Goal: Navigation & Orientation: Find specific page/section

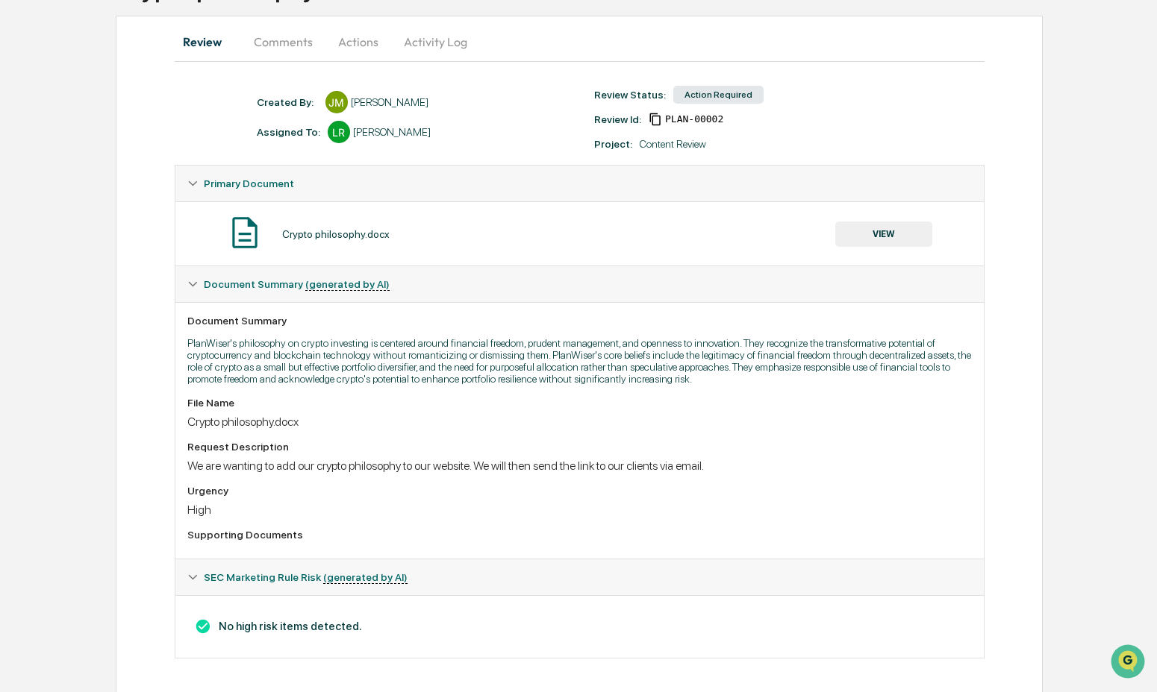
scroll to position [153, 0]
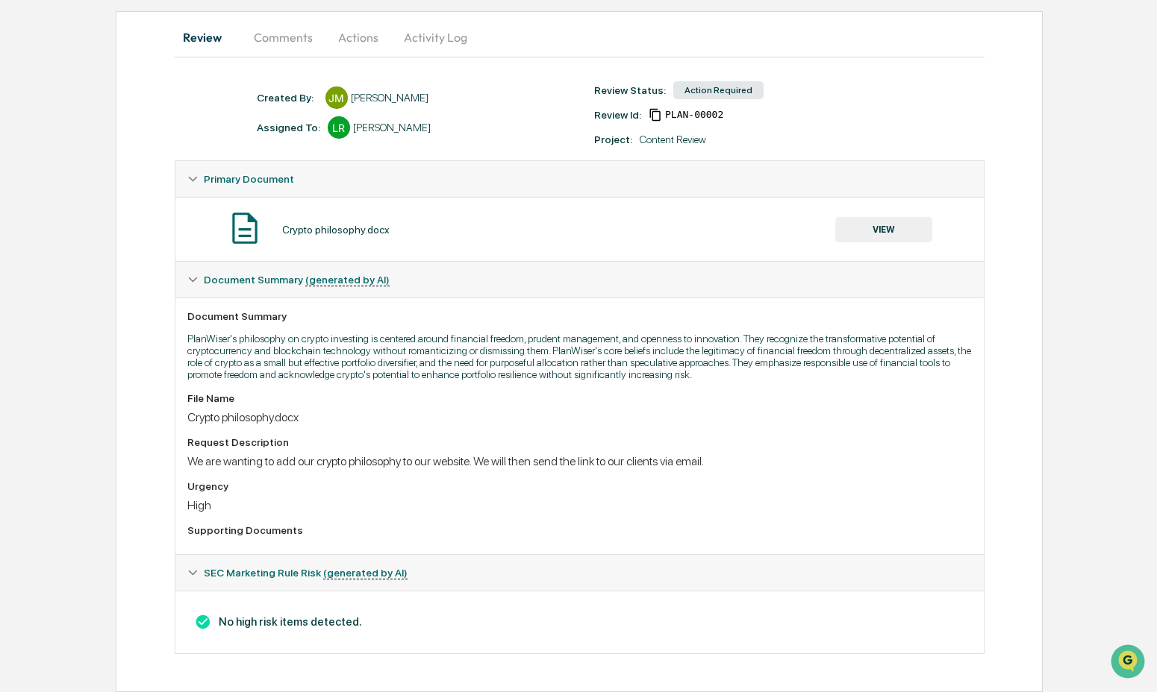
click at [922, 217] on button "VIEW" at bounding box center [883, 229] width 97 height 25
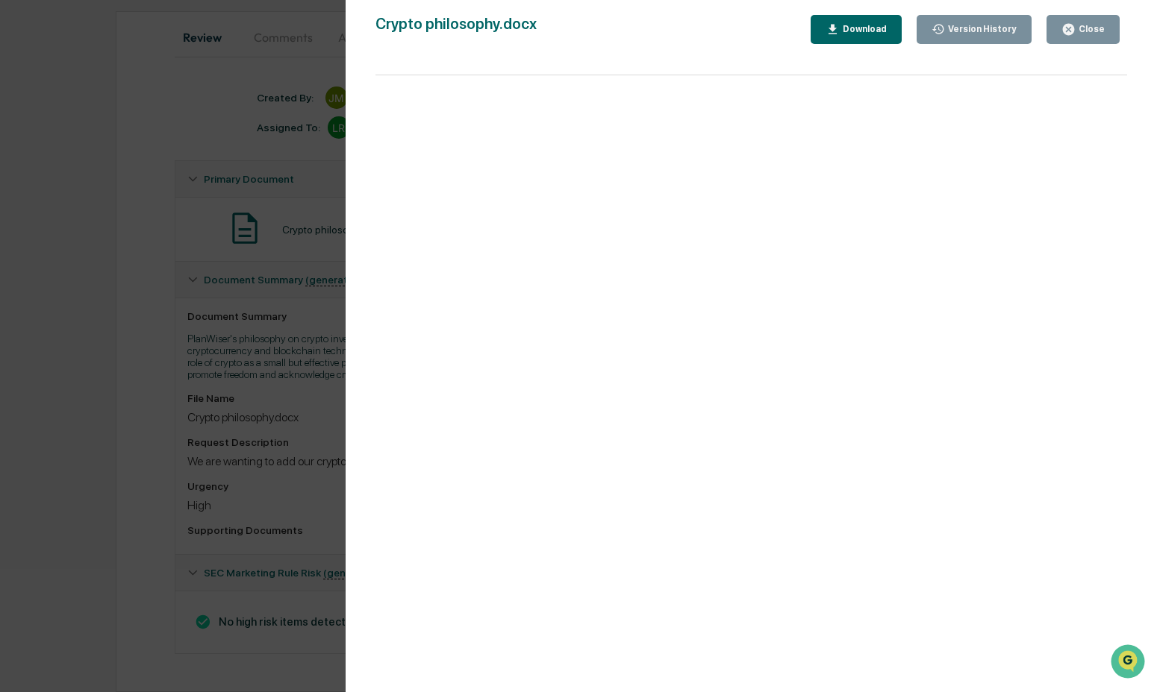
click at [1087, 31] on div "Close" at bounding box center [1089, 29] width 29 height 10
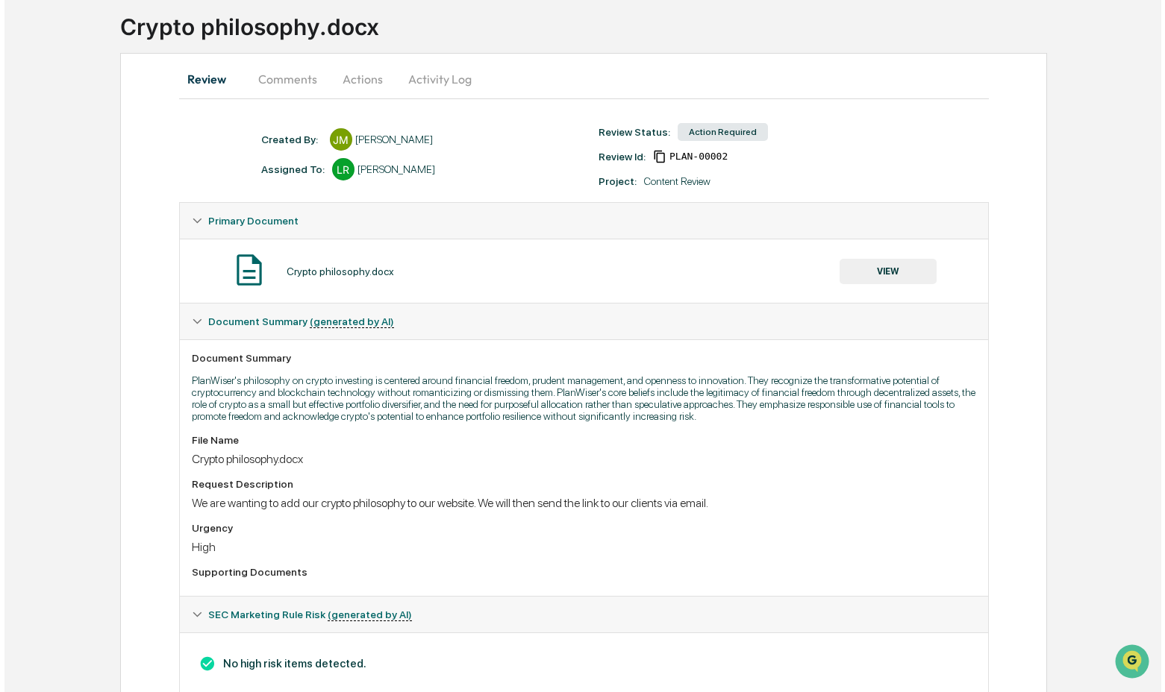
scroll to position [0, 0]
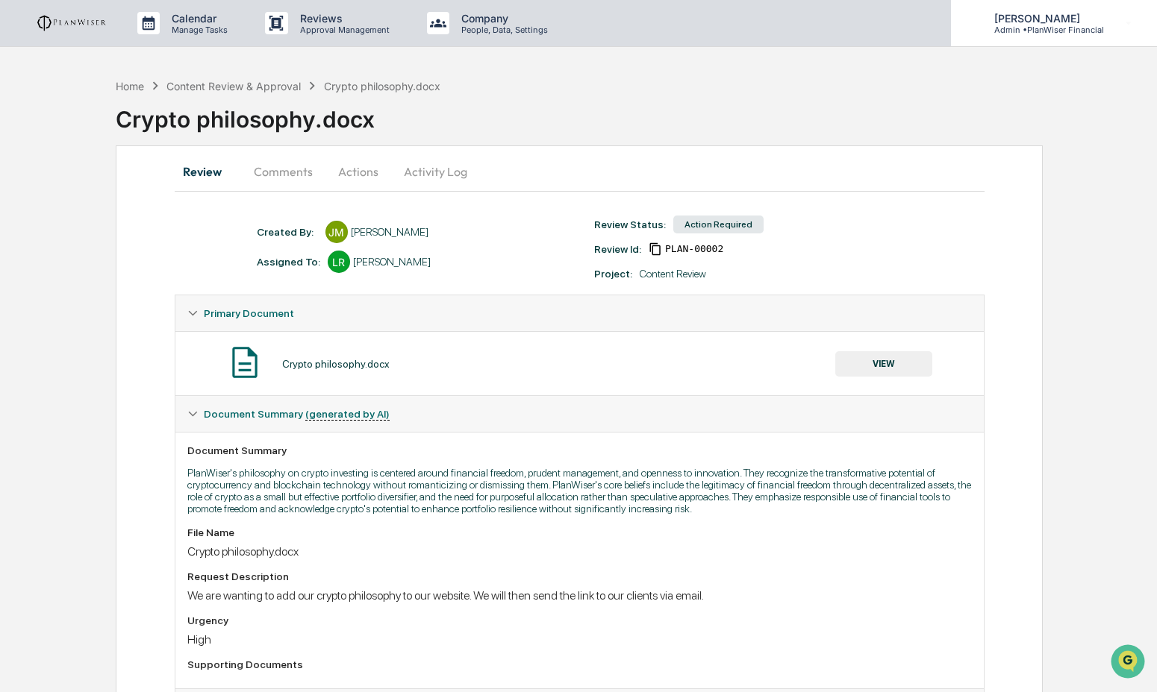
click at [1058, 23] on p "[PERSON_NAME]" at bounding box center [1043, 18] width 122 height 13
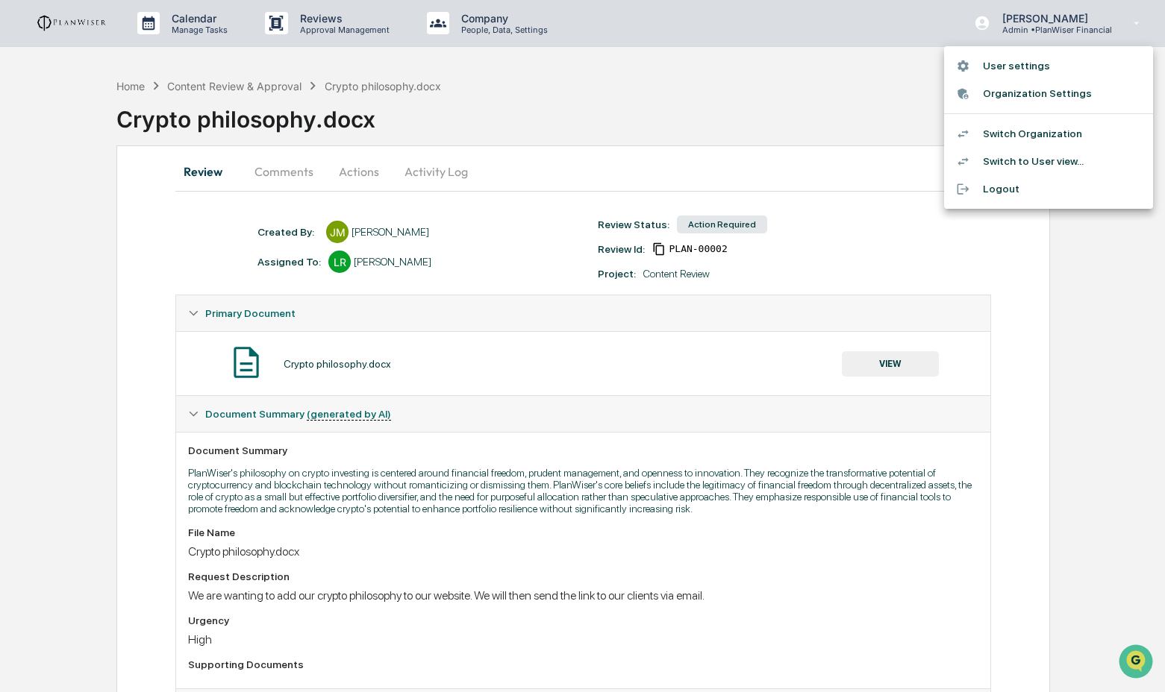
click at [1045, 128] on li "Switch Organization" at bounding box center [1048, 134] width 209 height 28
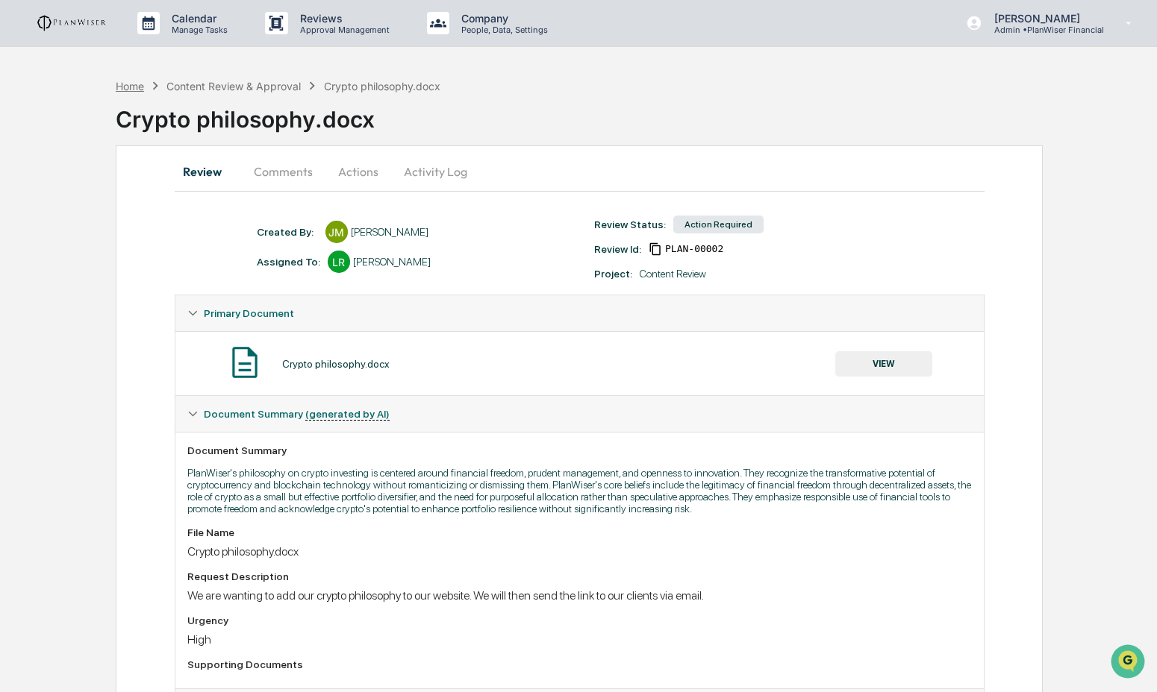
click at [136, 82] on div "Home" at bounding box center [130, 86] width 28 height 13
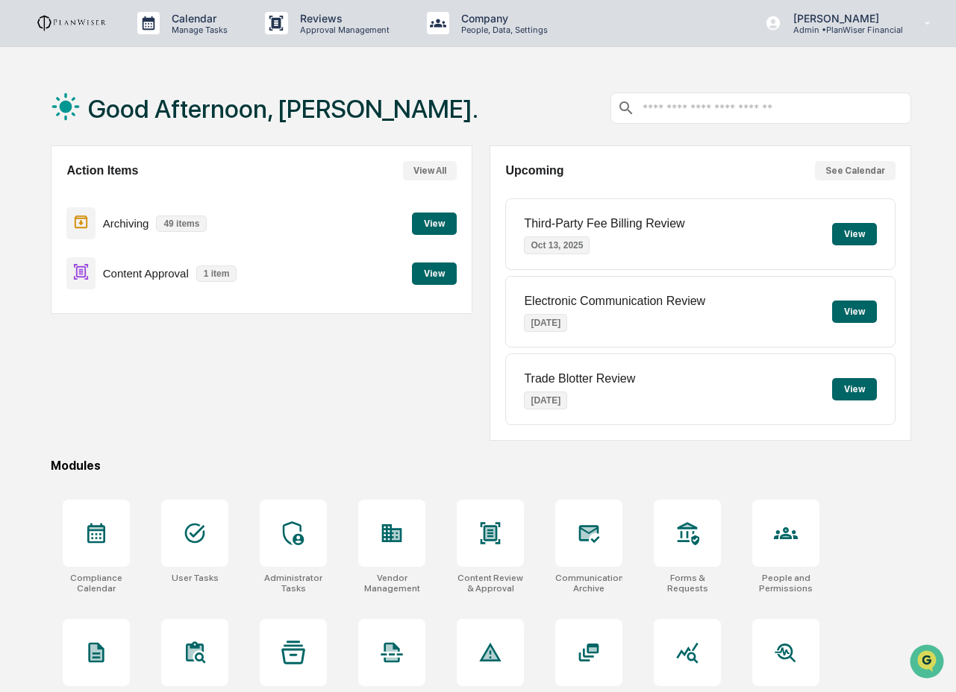
drag, startPoint x: 188, startPoint y: 446, endPoint x: 175, endPoint y: 404, distance: 44.4
click at [187, 444] on div "Good Afternoon, Lindsay. Action Items View All Archiving 49 items View Content …" at bounding box center [480, 456] width 905 height 771
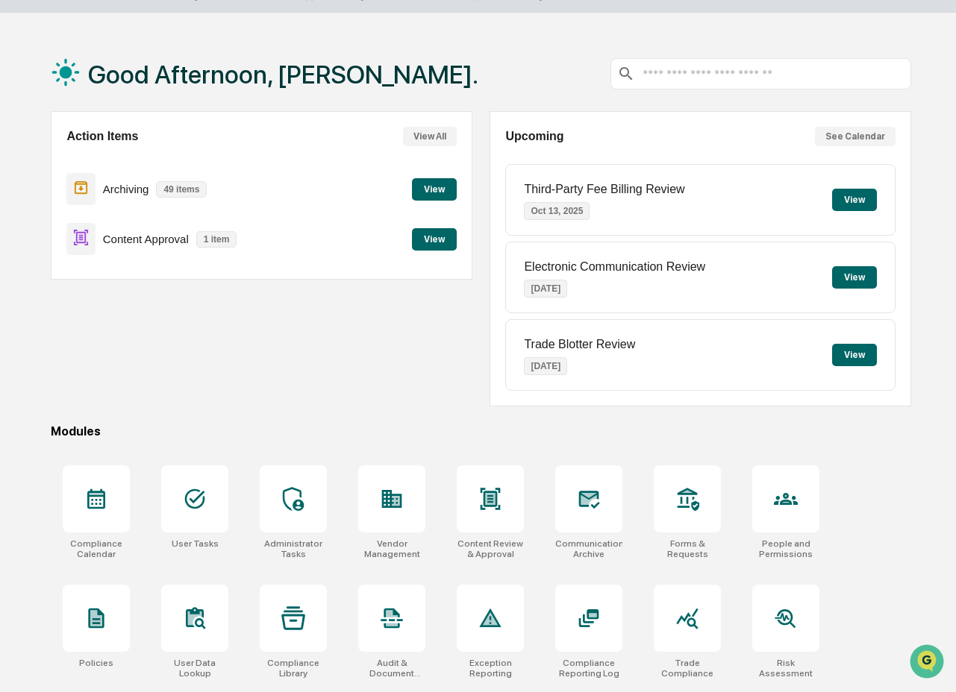
scroll to position [62, 0]
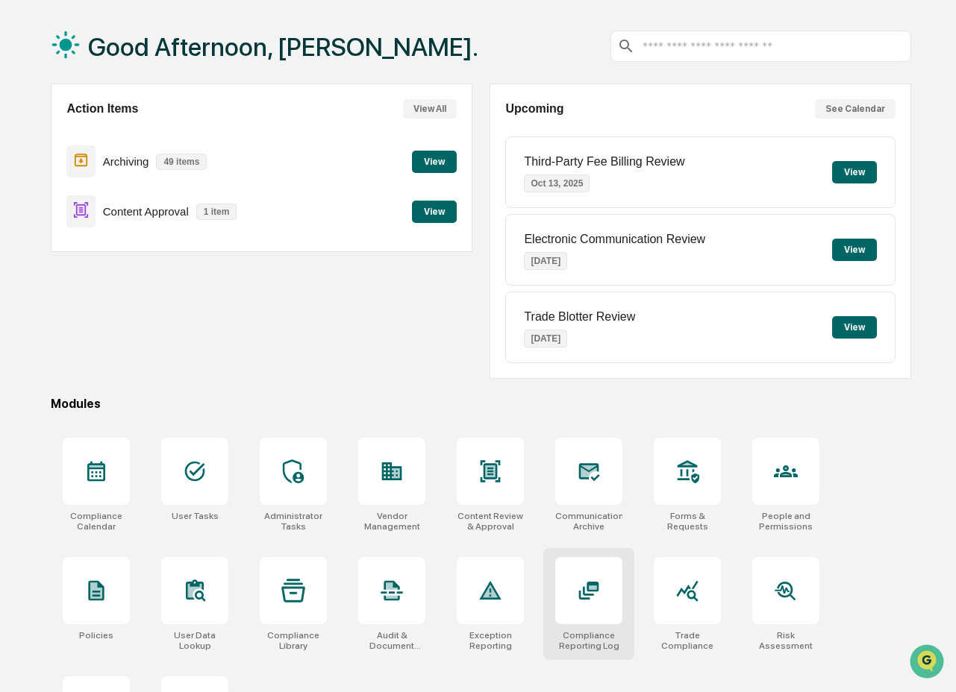
click at [596, 613] on div at bounding box center [588, 590] width 67 height 67
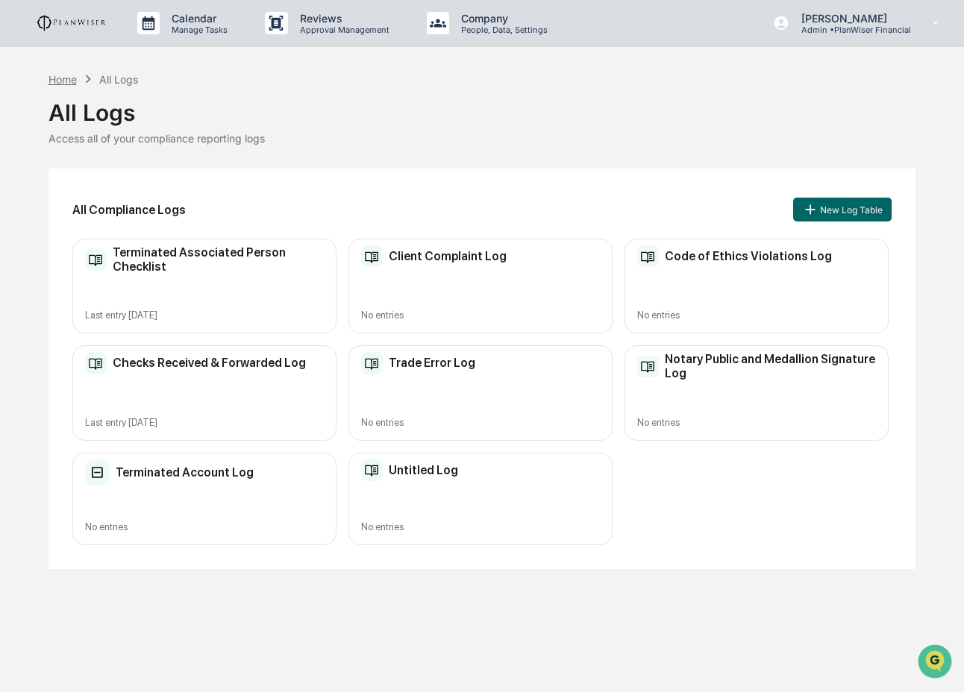
click at [69, 76] on div "Home" at bounding box center [63, 79] width 28 height 13
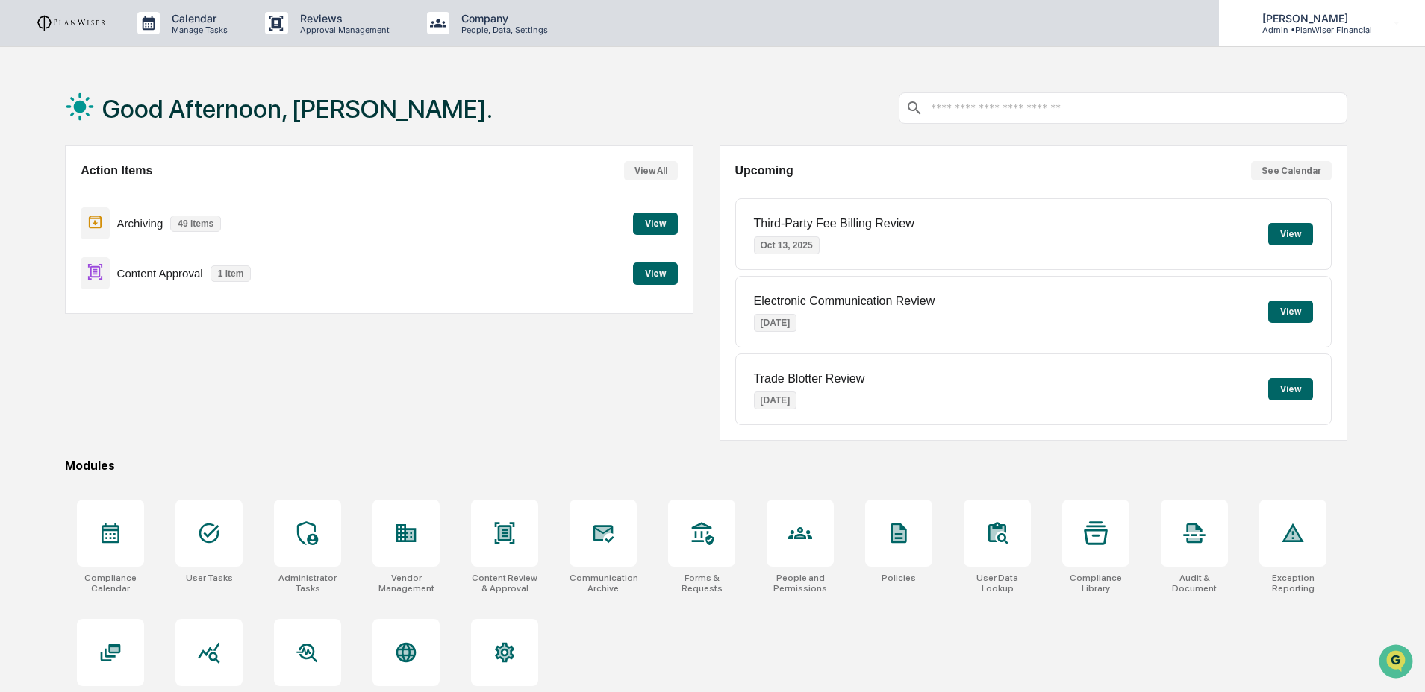
click at [955, 28] on p "Admin • PlanWiser Financial" at bounding box center [1311, 30] width 122 height 10
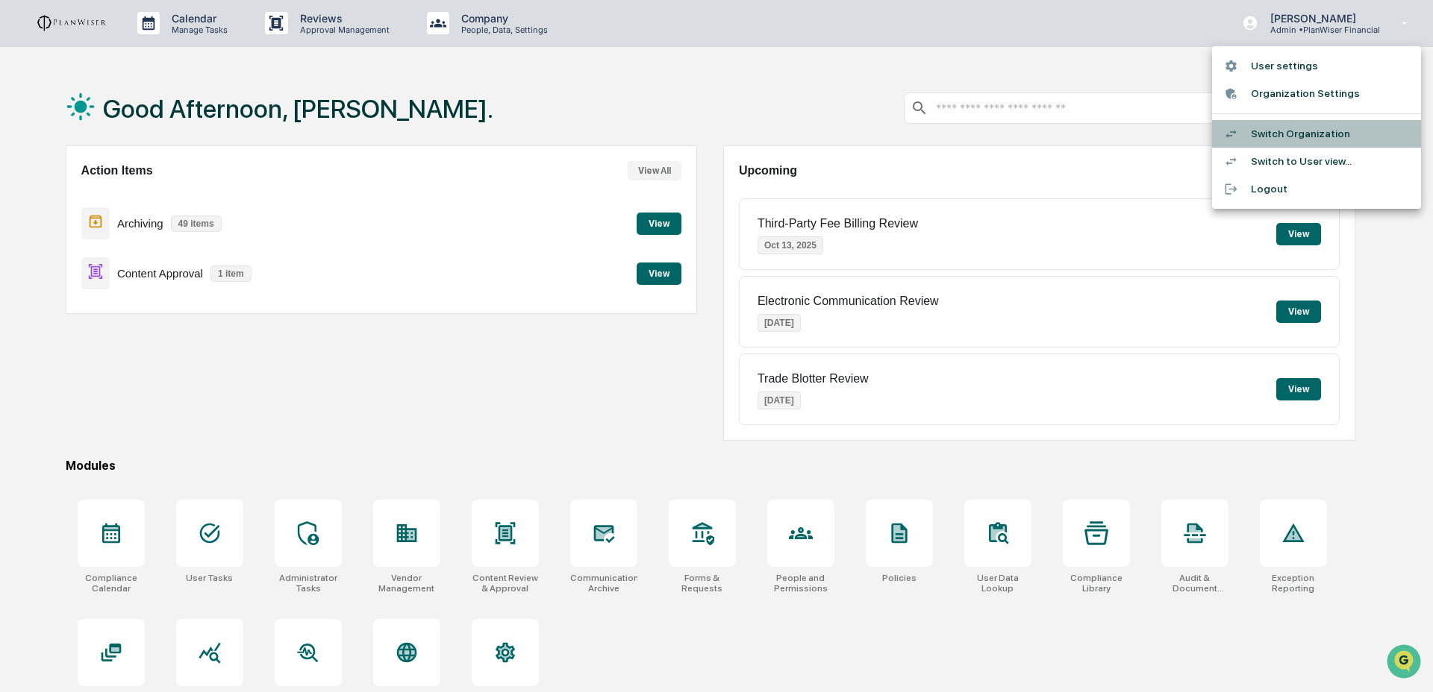
click at [955, 136] on li "Switch Organization" at bounding box center [1316, 134] width 209 height 28
